Goal: Use online tool/utility: Use online tool/utility

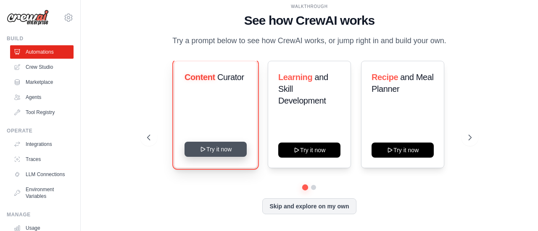
click at [226, 156] on button "Try it now" at bounding box center [215, 149] width 62 height 15
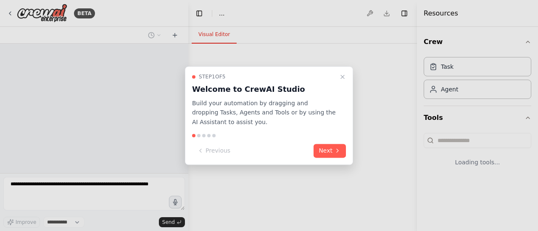
select select "****"
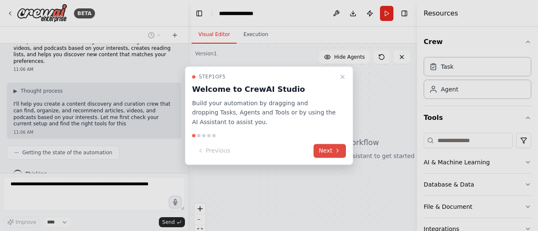
scroll to position [22, 0]
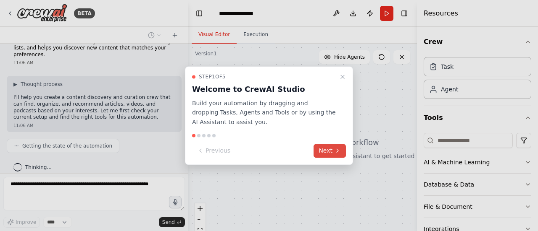
click at [327, 152] on button "Next" at bounding box center [329, 151] width 32 height 14
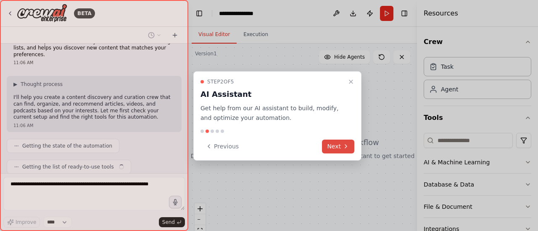
scroll to position [43, 0]
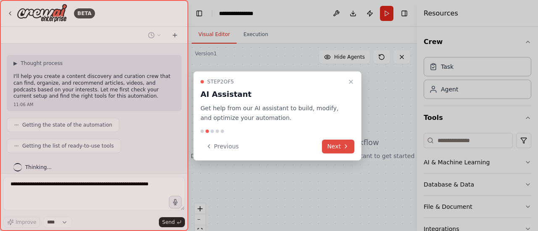
click at [333, 150] on button "Next" at bounding box center [338, 147] width 32 height 14
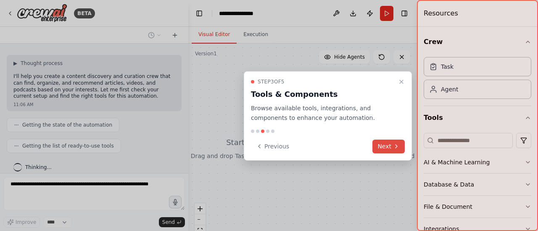
click at [387, 147] on button "Next" at bounding box center [388, 147] width 32 height 14
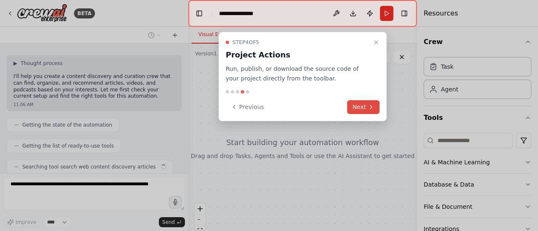
scroll to position [63, 0]
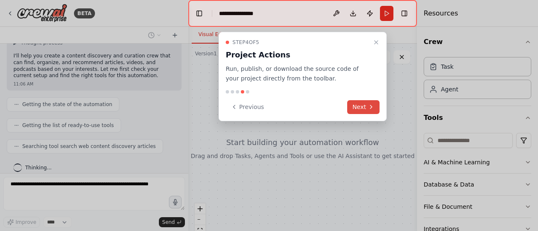
click at [366, 105] on button "Next" at bounding box center [363, 107] width 32 height 14
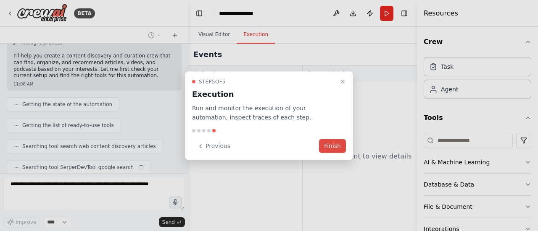
scroll to position [84, 0]
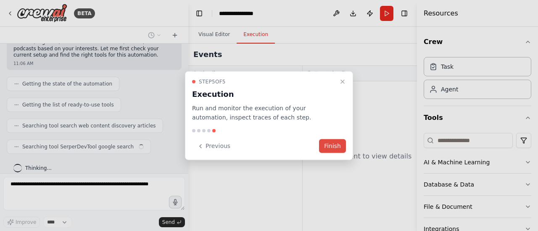
click at [338, 149] on button "Finish" at bounding box center [332, 146] width 27 height 14
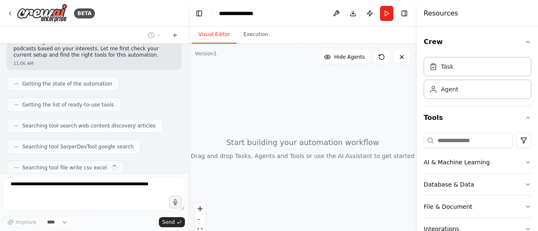
scroll to position [105, 0]
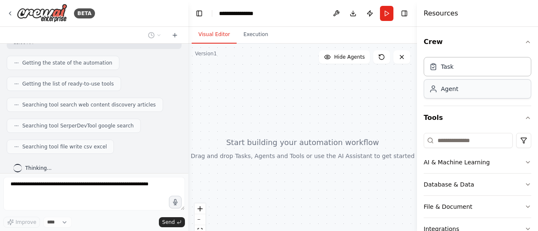
click at [447, 97] on div "Agent" at bounding box center [477, 88] width 108 height 19
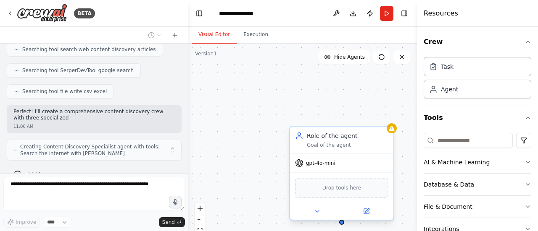
click at [340, 191] on div "Role of the agent Goal of the agent gpt-4o-mini Drop tools here" at bounding box center [302, 149] width 229 height 210
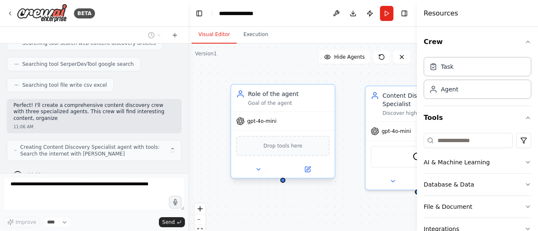
scroll to position [173, 0]
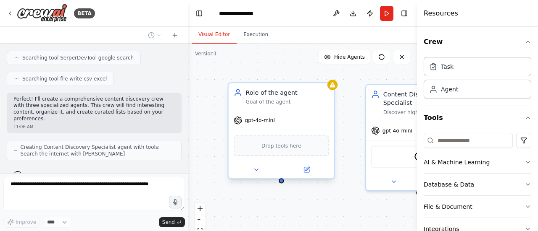
click at [276, 152] on div "Drop tools here" at bounding box center [281, 146] width 95 height 21
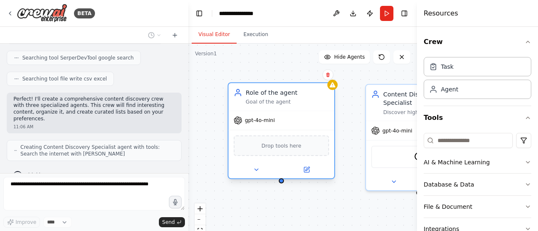
click at [265, 144] on span "Drop tools here" at bounding box center [281, 146] width 40 height 8
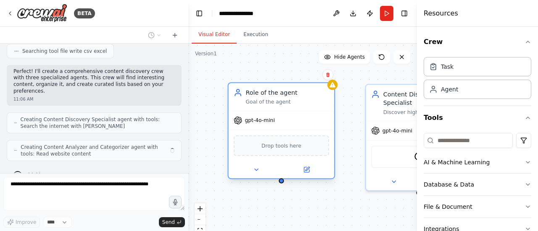
click at [265, 144] on span "Drop tools here" at bounding box center [281, 146] width 40 height 8
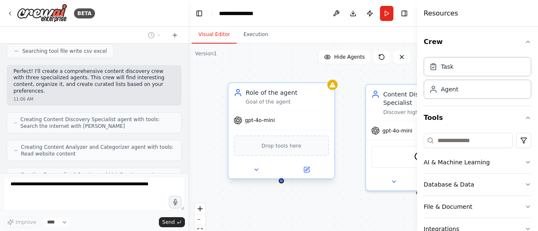
scroll to position [228, 0]
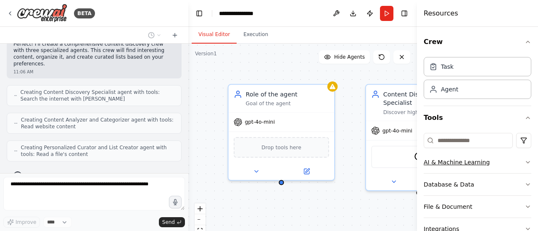
click at [524, 163] on icon "button" at bounding box center [527, 162] width 7 height 7
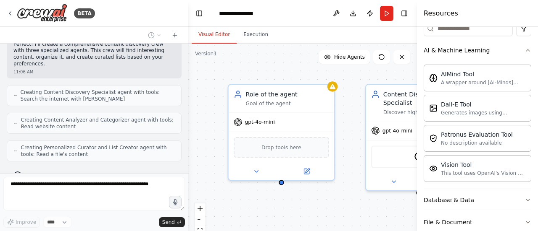
scroll to position [113, 0]
click at [523, 163] on div "Vision Tool This tool uses OpenAI's Vision API to describe the contents of an i…" at bounding box center [477, 168] width 108 height 27
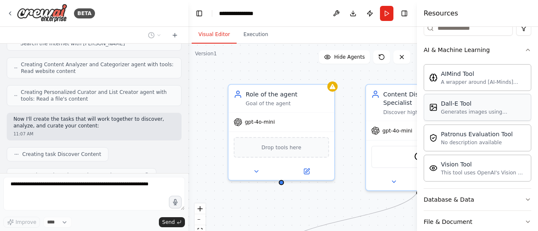
scroll to position [304, 0]
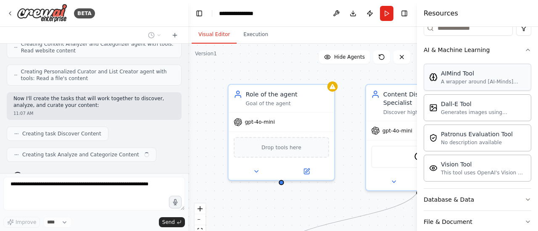
click at [461, 79] on div "A wrapper around [AI-Minds](https://mindsdb.com/minds). Useful for when you nee…" at bounding box center [483, 82] width 85 height 7
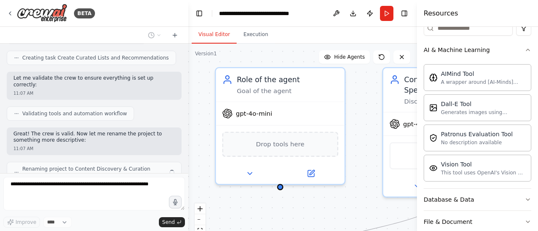
scroll to position [429, 0]
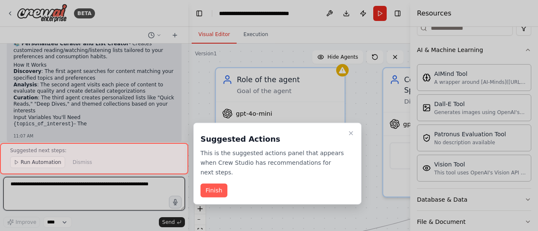
drag, startPoint x: 418, startPoint y: 60, endPoint x: 410, endPoint y: 112, distance: 53.1
click at [410, 112] on div "BETA Set up a crew that finds and organizes interesting articles, videos, and p…" at bounding box center [269, 115] width 538 height 231
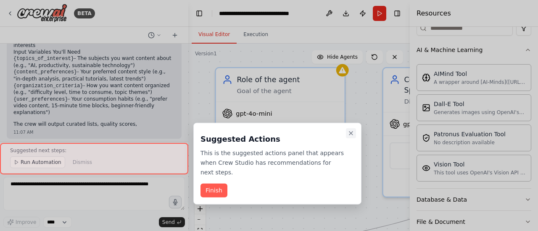
click at [355, 136] on button "Close walkthrough" at bounding box center [351, 134] width 10 height 10
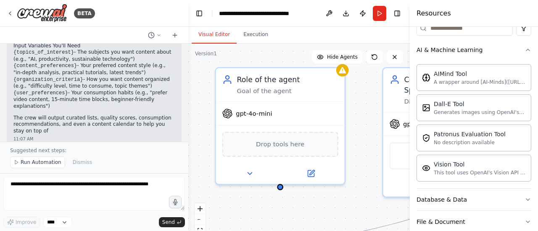
scroll to position [710, 0]
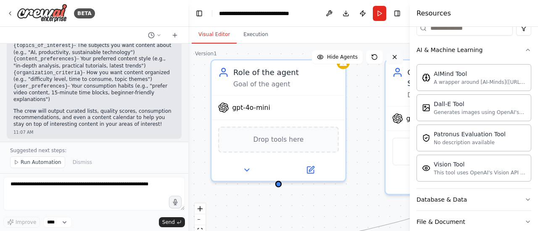
click at [397, 57] on icon at bounding box center [394, 57] width 7 height 7
click at [392, 59] on icon at bounding box center [394, 57] width 7 height 7
click at [357, 104] on div ".deletable-edge-delete-btn { width: 20px; height: 20px; border: 0px solid #ffff…" at bounding box center [298, 149] width 221 height 210
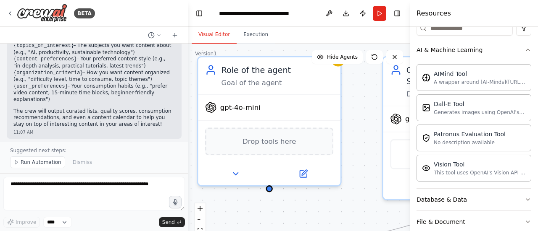
drag, startPoint x: 190, startPoint y: 91, endPoint x: 186, endPoint y: 90, distance: 4.2
click at [186, 90] on div "BETA Set up a crew that finds and organizes interesting articles, videos, and p…" at bounding box center [269, 115] width 538 height 231
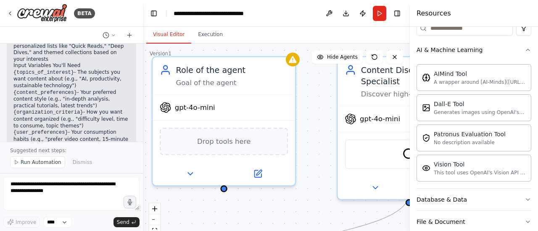
drag, startPoint x: 186, startPoint y: 90, endPoint x: 145, endPoint y: 112, distance: 46.0
click at [145, 112] on div "BETA Set up a crew that finds and organizes interesting articles, videos, and p…" at bounding box center [269, 115] width 538 height 231
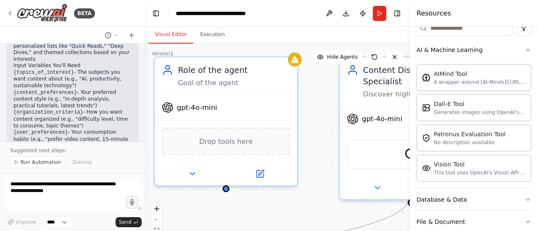
click at [231, 192] on div ".deletable-edge-delete-btn { width: 20px; height: 20px; border: 0px solid #ffff…" at bounding box center [277, 149] width 265 height 210
click at [229, 193] on div ".deletable-edge-delete-btn { width: 20px; height: 20px; border: 0px solid #ffff…" at bounding box center [277, 149] width 265 height 210
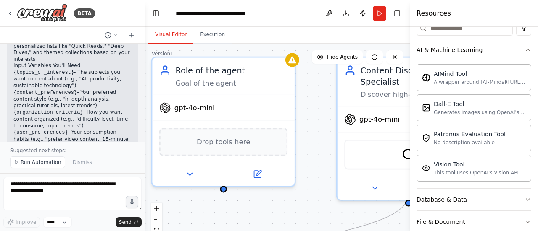
click at [229, 193] on div ".deletable-edge-delete-btn { width: 20px; height: 20px; border: 0px solid #ffff…" at bounding box center [277, 149] width 265 height 210
click at [311, 205] on div ".deletable-edge-delete-btn { width: 20px; height: 20px; border: 0px solid #ffff…" at bounding box center [277, 149] width 265 height 210
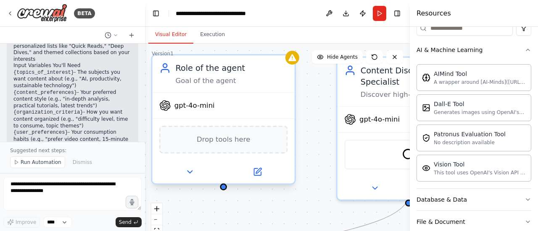
click at [221, 189] on div at bounding box center [223, 187] width 7 height 7
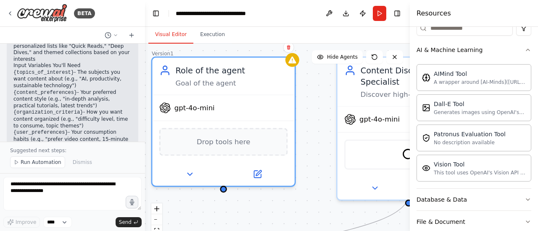
click at [223, 194] on div ".deletable-edge-delete-btn { width: 20px; height: 20px; border: 0px solid #ffff…" at bounding box center [277, 149] width 265 height 210
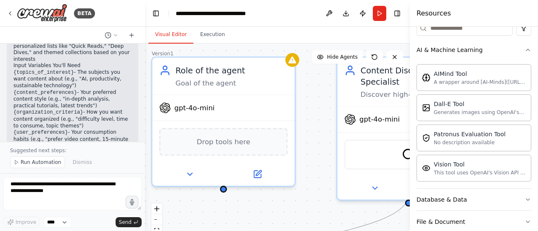
click at [229, 210] on div ".deletable-edge-delete-btn { width: 20px; height: 20px; border: 0px solid #ffff…" at bounding box center [277, 149] width 265 height 210
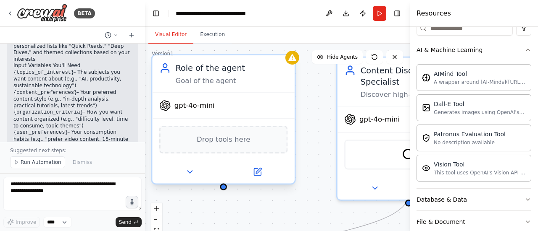
click at [223, 189] on div at bounding box center [223, 187] width 7 height 7
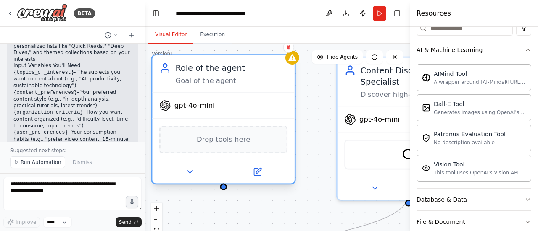
scroll to position [0, 0]
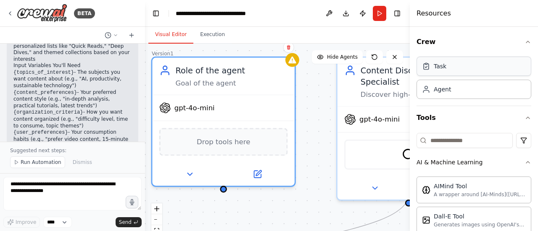
click at [494, 75] on div "Task" at bounding box center [473, 66] width 115 height 19
click at [463, 71] on div "Task" at bounding box center [473, 66] width 115 height 19
click at [468, 73] on div "Task" at bounding box center [473, 66] width 115 height 19
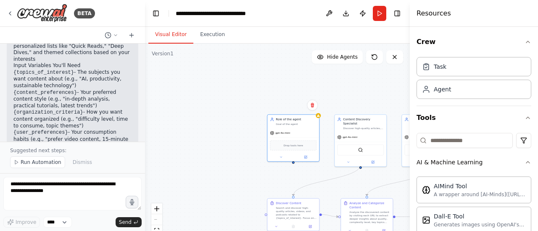
click at [329, 102] on div ".deletable-edge-delete-btn { width: 20px; height: 20px; border: 0px solid #ffff…" at bounding box center [277, 149] width 265 height 210
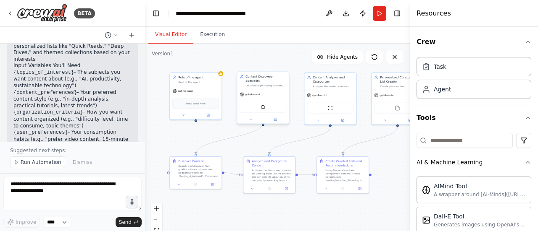
click at [265, 84] on div "Discover high-quality articles, videos, and podcasts about {topics_of_interest}…" at bounding box center [265, 85] width 41 height 3
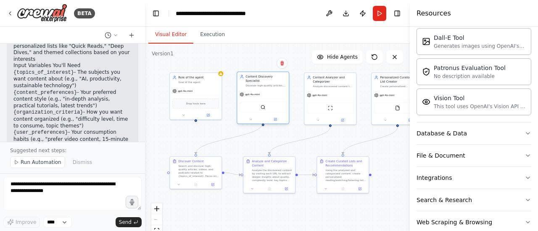
scroll to position [192, 0]
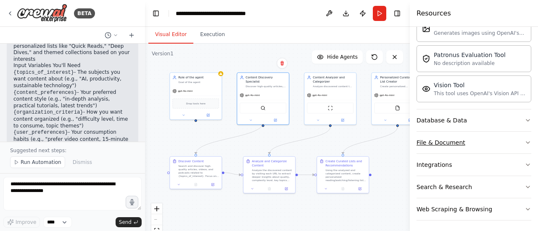
click at [516, 142] on button "File & Document" at bounding box center [473, 143] width 115 height 22
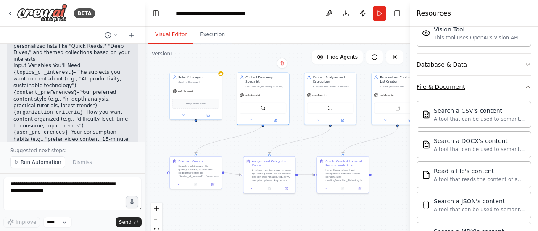
scroll to position [249, 0]
click at [524, 86] on icon "button" at bounding box center [527, 86] width 7 height 7
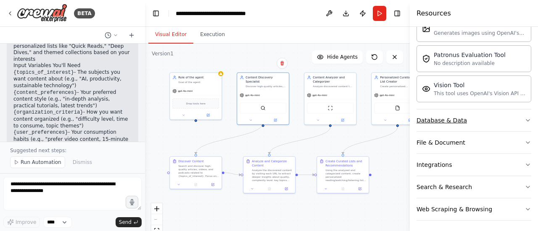
click at [514, 122] on button "Database & Data" at bounding box center [473, 121] width 115 height 22
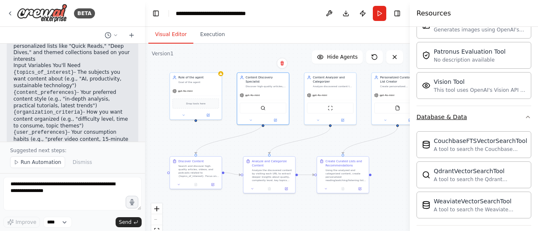
click at [524, 114] on icon "button" at bounding box center [527, 117] width 7 height 7
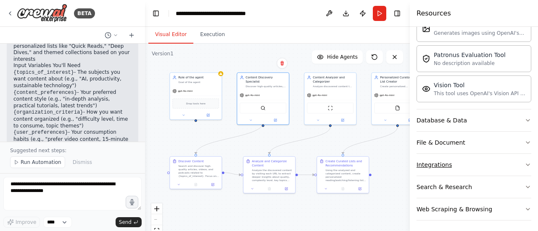
click at [526, 164] on icon "button" at bounding box center [527, 165] width 3 height 2
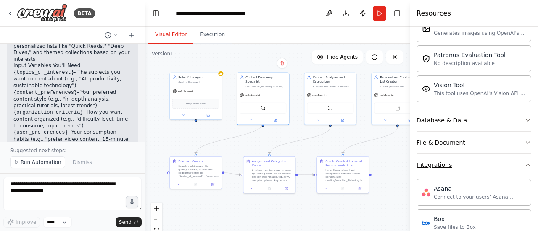
click at [516, 163] on button "Integrations" at bounding box center [473, 165] width 115 height 22
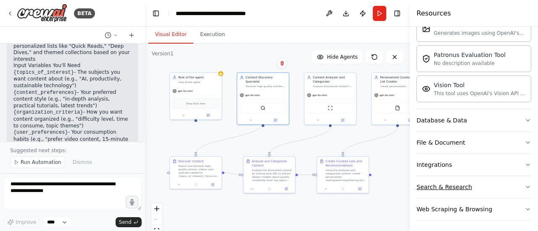
click at [524, 185] on icon "button" at bounding box center [527, 187] width 7 height 7
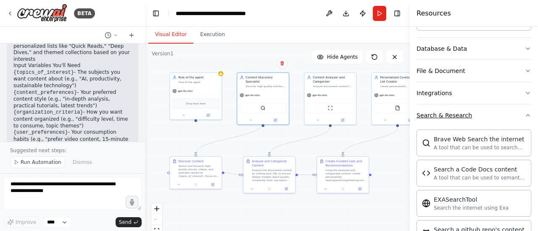
click at [514, 113] on button "Search & Research" at bounding box center [473, 116] width 115 height 22
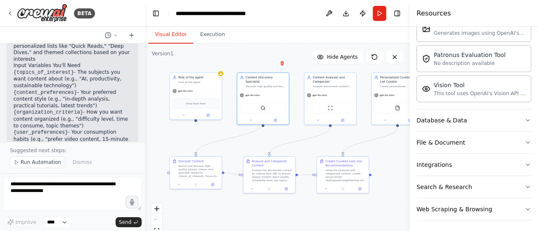
scroll to position [842, 0]
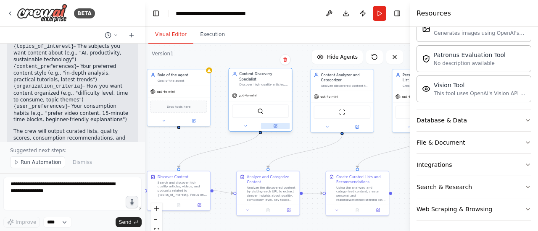
click at [276, 125] on icon at bounding box center [275, 126] width 3 height 3
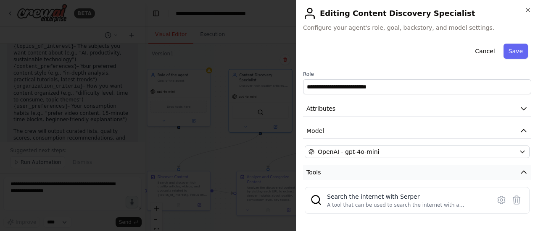
scroll to position [39, 0]
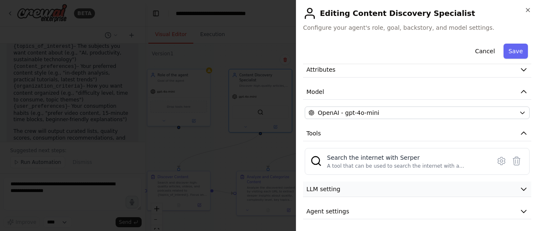
click at [389, 185] on button "LLM setting" at bounding box center [417, 190] width 228 height 16
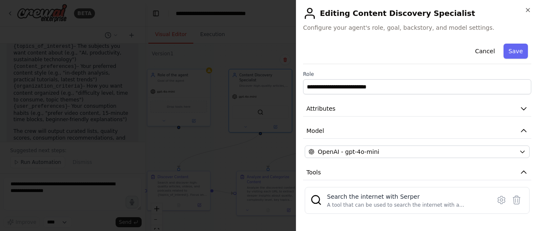
scroll to position [0, 0]
click at [492, 54] on button "Cancel" at bounding box center [485, 51] width 30 height 15
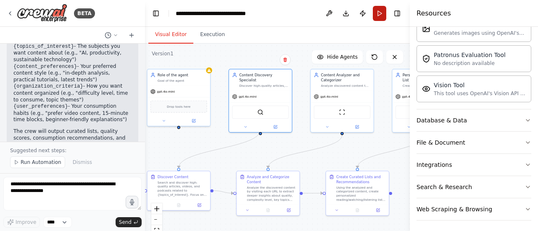
click at [381, 20] on button "Run" at bounding box center [379, 13] width 13 height 15
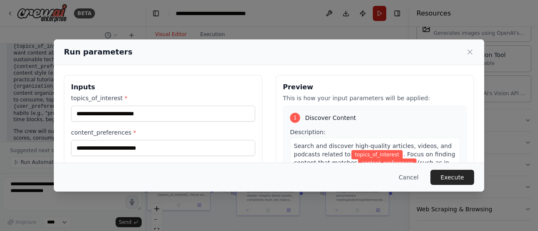
click at [381, 20] on div "Run parameters Inputs topics_of_interest * content_preferences * organization_c…" at bounding box center [269, 115] width 538 height 231
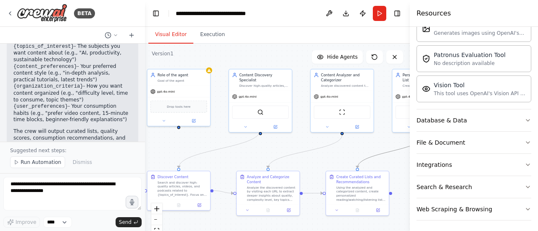
click at [381, 155] on icon "Edge from 11834c9e-a880-4f3f-85b5-2fe7cb2c9ee8 to c188ddaf-ba68-4d82-8073-2a7ba…" at bounding box center [390, 151] width 66 height 33
click at [381, 16] on button "Run" at bounding box center [379, 13] width 13 height 15
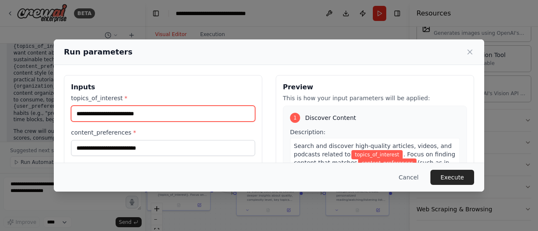
click at [226, 112] on input "topics_of_interest *" at bounding box center [163, 114] width 184 height 16
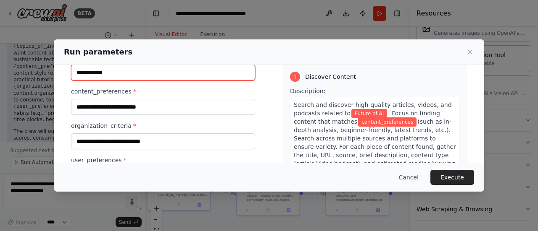
scroll to position [45, 0]
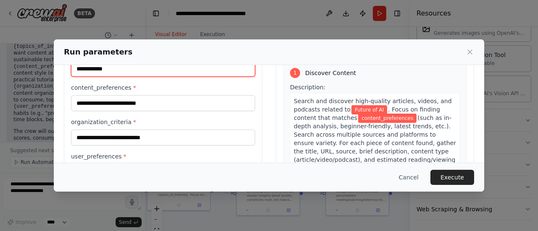
type input "**********"
click at [217, 89] on label "content_preferences *" at bounding box center [163, 88] width 184 height 8
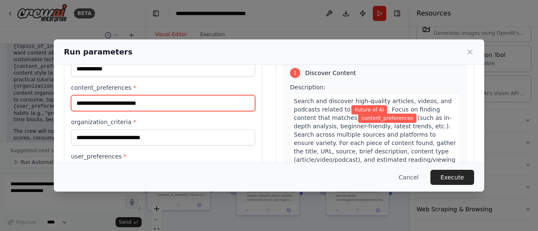
click at [217, 95] on input "content_preferences *" at bounding box center [163, 103] width 184 height 16
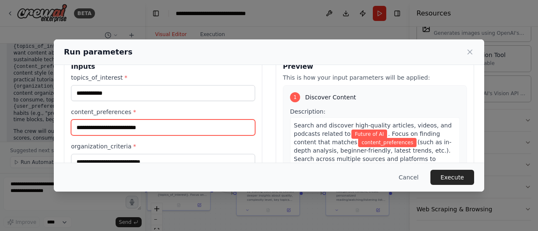
scroll to position [0, 0]
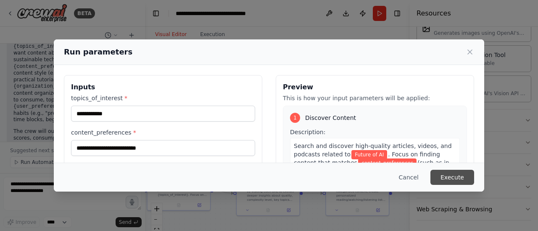
click at [455, 180] on button "Execute" at bounding box center [452, 177] width 44 height 15
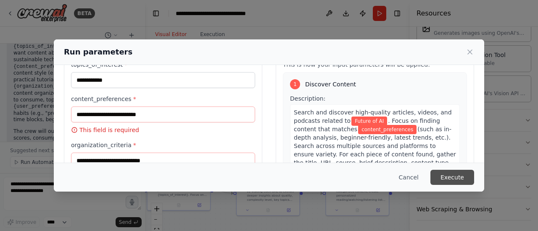
scroll to position [120, 0]
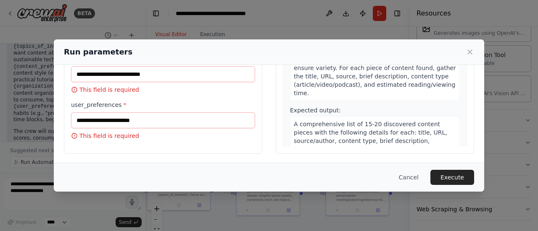
click at [229, 134] on p "This field is required" at bounding box center [163, 136] width 184 height 8
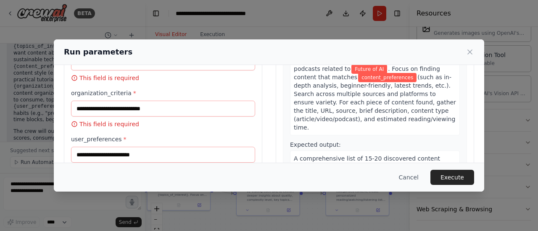
scroll to position [62, 0]
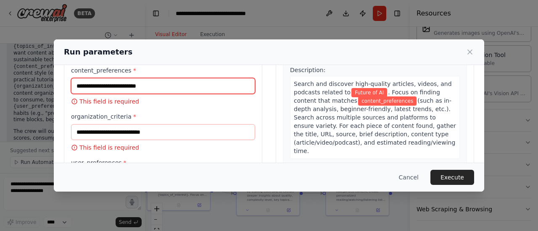
click at [234, 86] on input "content_preferences *" at bounding box center [163, 86] width 184 height 16
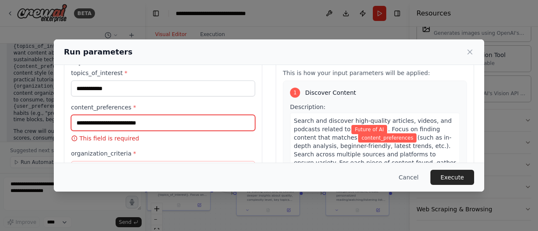
scroll to position [23, 0]
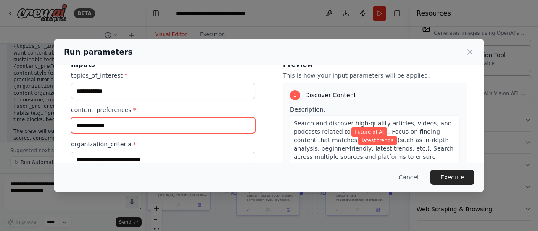
type input "**********"
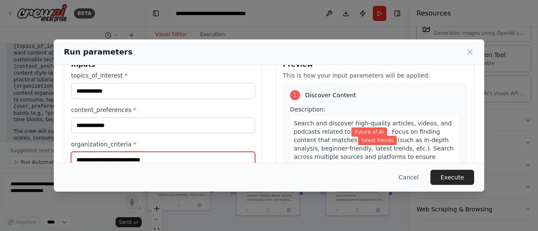
click at [225, 158] on input "organization_criteria *" at bounding box center [163, 160] width 184 height 16
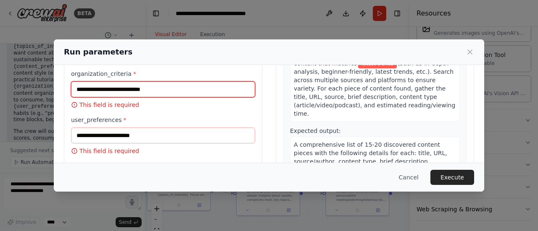
scroll to position [0, 0]
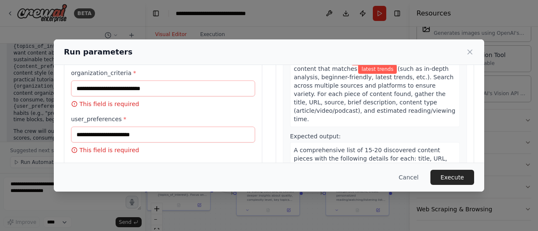
click at [409, 124] on div "Search and discover high-quality articles, videos, and podcasts related to Futu…" at bounding box center [375, 85] width 170 height 83
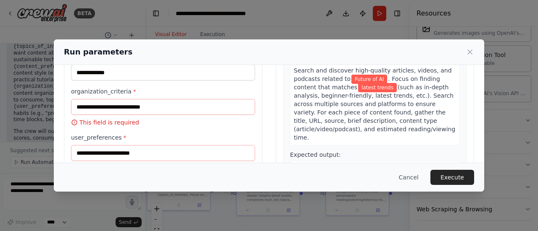
scroll to position [74, 0]
